Goal: Obtain resource: Obtain resource

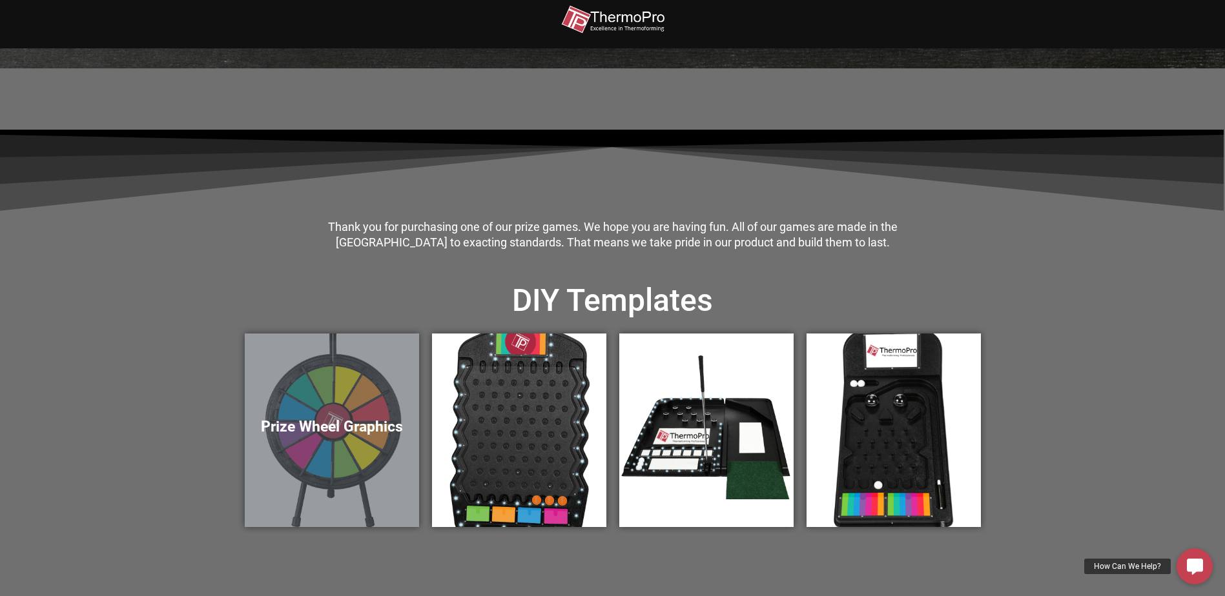
scroll to position [258, 0]
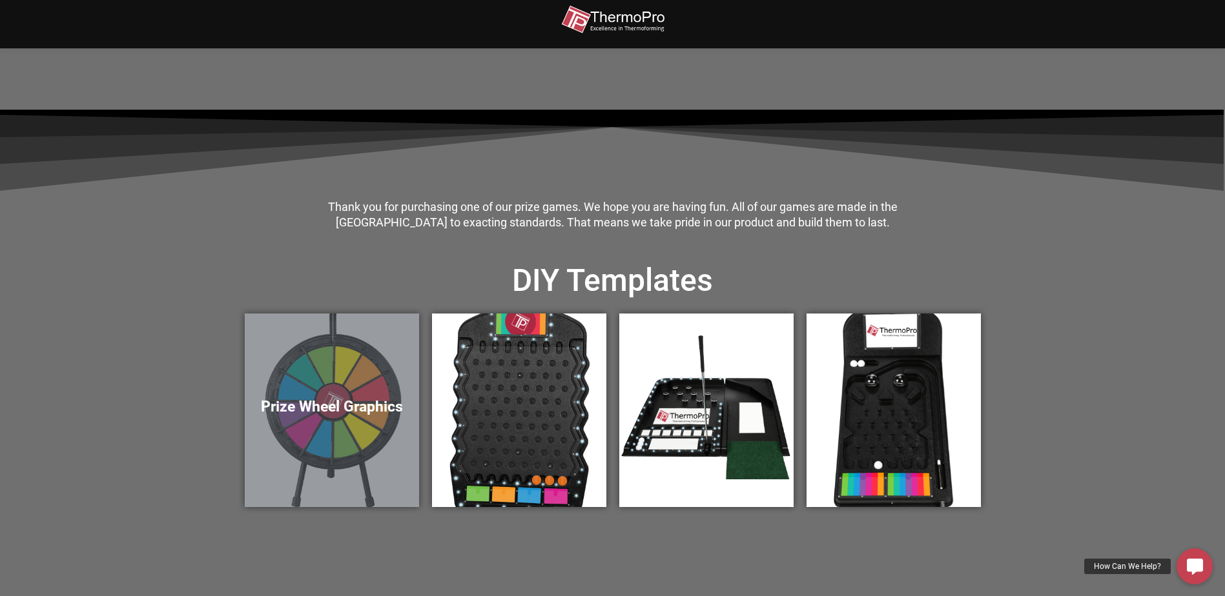
click at [354, 443] on div "Prize Wheel Graphics" at bounding box center [332, 411] width 174 height 194
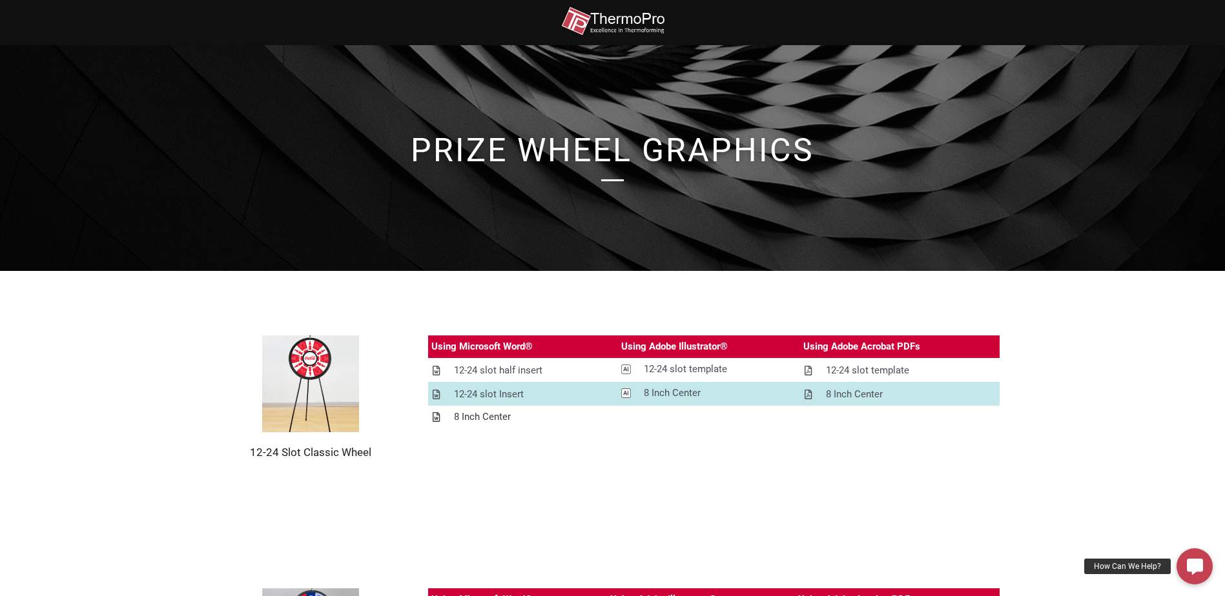
click at [471, 420] on div "8 Inch Center" at bounding box center [482, 417] width 57 height 16
click at [673, 460] on section "12-24 Slot Classic Wheel Using Microsoft Word® Using Adobe Illustrator® Using A…" at bounding box center [612, 397] width 1225 height 253
click at [492, 392] on div "12-24 slot Insert" at bounding box center [489, 395] width 70 height 16
